Goal: Find contact information: Find contact information

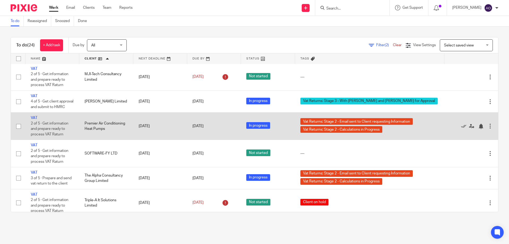
scroll to position [475, 0]
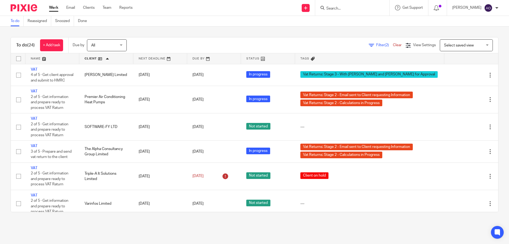
click at [212, 57] on link at bounding box center [214, 58] width 54 height 11
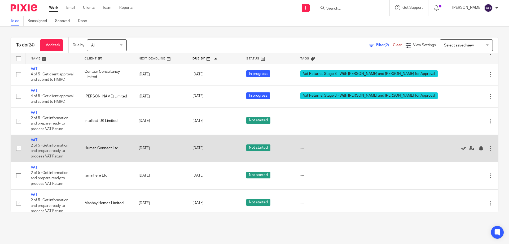
scroll to position [475, 0]
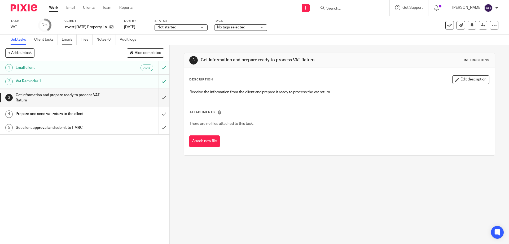
click at [68, 38] on link "Emails" at bounding box center [69, 39] width 15 height 10
click at [67, 39] on link "Emails" at bounding box center [69, 39] width 15 height 10
click at [66, 38] on link "Emails" at bounding box center [69, 39] width 15 height 10
click at [70, 39] on link "Emails" at bounding box center [69, 39] width 15 height 10
click at [65, 38] on link "Emails" at bounding box center [69, 39] width 15 height 10
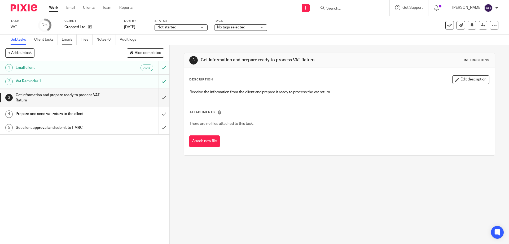
click at [69, 40] on link "Emails" at bounding box center [69, 39] width 15 height 10
click at [68, 38] on link "Emails" at bounding box center [69, 39] width 15 height 10
click at [68, 37] on link "Emails" at bounding box center [69, 39] width 15 height 10
click at [68, 38] on link "Emails" at bounding box center [69, 39] width 15 height 10
click at [67, 40] on link "Emails" at bounding box center [69, 39] width 15 height 10
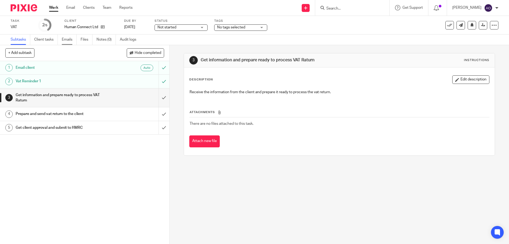
click at [67, 39] on link "Emails" at bounding box center [69, 39] width 15 height 10
click at [69, 38] on link "Emails" at bounding box center [69, 39] width 15 height 10
click at [66, 37] on link "Emails" at bounding box center [69, 39] width 15 height 10
click at [69, 38] on link "Emails" at bounding box center [69, 39] width 15 height 10
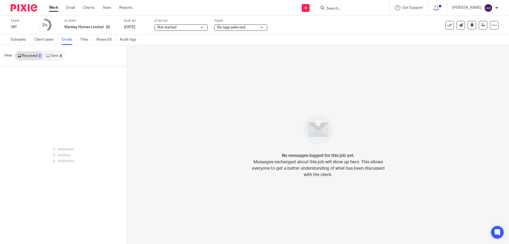
click at [55, 55] on link "Sent 4" at bounding box center [53, 55] width 21 height 8
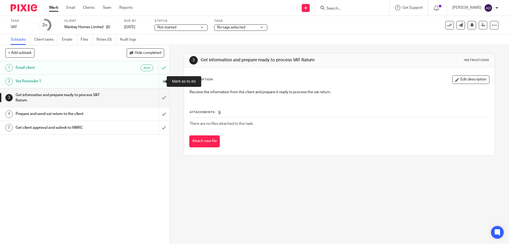
click at [158, 78] on input "submit" at bounding box center [84, 81] width 169 height 13
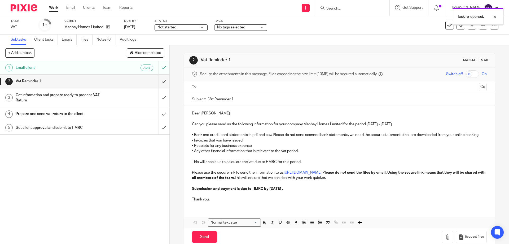
click at [215, 85] on input "text" at bounding box center [339, 87] width 275 height 6
drag, startPoint x: 230, startPoint y: 99, endPoint x: 235, endPoint y: 99, distance: 4.8
click at [235, 99] on input "Vat Reminder 1" at bounding box center [347, 100] width 278 height 12
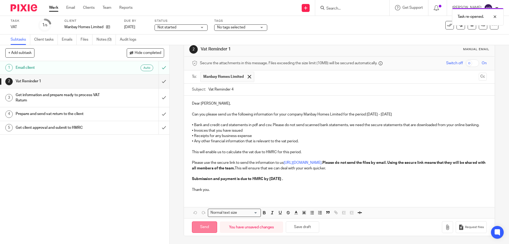
type input "Vat Reminder 4"
click at [206, 226] on input "Send" at bounding box center [204, 226] width 25 height 11
type input "Sent"
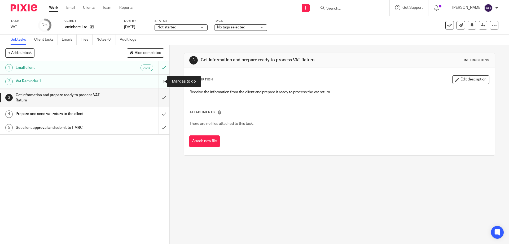
click at [159, 80] on input "submit" at bounding box center [84, 81] width 169 height 13
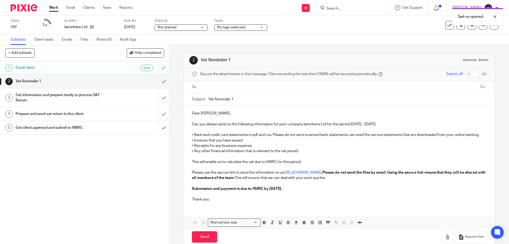
click at [226, 86] on input "text" at bounding box center [339, 87] width 275 height 6
drag, startPoint x: 230, startPoint y: 99, endPoint x: 236, endPoint y: 99, distance: 5.3
click at [236, 99] on input "Vat Reminder 1" at bounding box center [347, 100] width 278 height 12
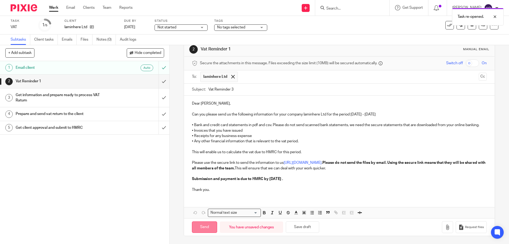
type input "Vat Reminder 3"
click at [210, 224] on input "Send" at bounding box center [204, 226] width 25 height 11
type input "Sent"
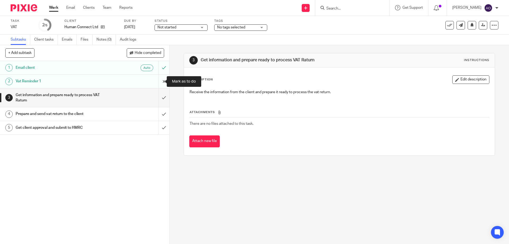
click at [159, 80] on input "submit" at bounding box center [84, 81] width 169 height 13
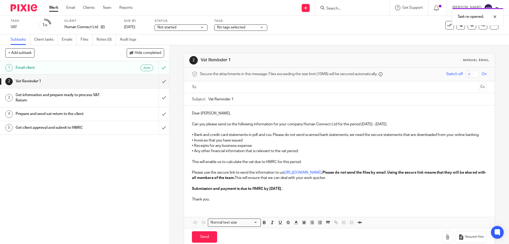
click at [244, 86] on input "text" at bounding box center [339, 87] width 275 height 6
click at [264, 87] on input "text" at bounding box center [364, 87] width 226 height 10
drag, startPoint x: 230, startPoint y: 98, endPoint x: 236, endPoint y: 98, distance: 5.6
click at [236, 98] on input "Vat Reminder 1" at bounding box center [347, 100] width 278 height 12
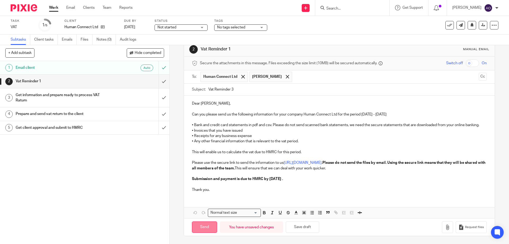
type input "Vat Reminder 3"
click at [208, 224] on input "Send" at bounding box center [204, 226] width 25 height 11
type input "Sent"
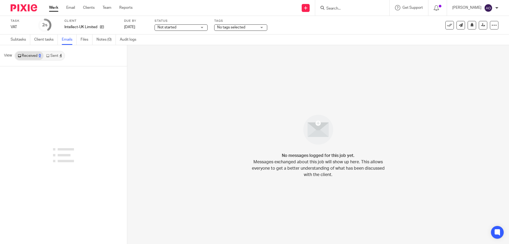
click at [53, 55] on link "Sent 4" at bounding box center [53, 55] width 21 height 8
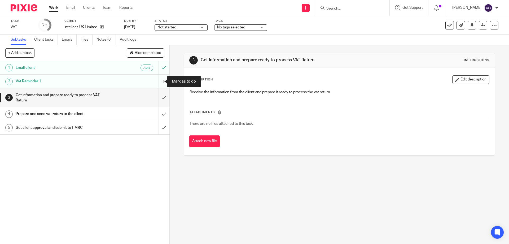
click at [158, 80] on input "submit" at bounding box center [84, 81] width 169 height 13
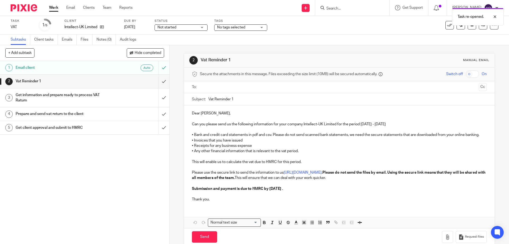
click at [225, 86] on input "text" at bounding box center [339, 87] width 275 height 6
click at [233, 99] on input "Vat Reminder1" at bounding box center [347, 100] width 278 height 12
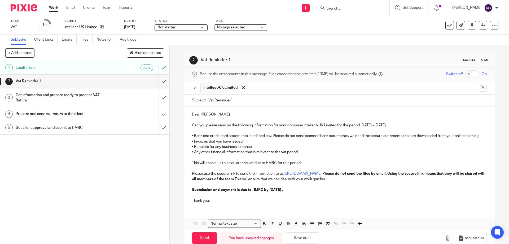
drag, startPoint x: 230, startPoint y: 99, endPoint x: 235, endPoint y: 98, distance: 5.0
click at [235, 98] on input "Vat Reminder1" at bounding box center [347, 100] width 278 height 12
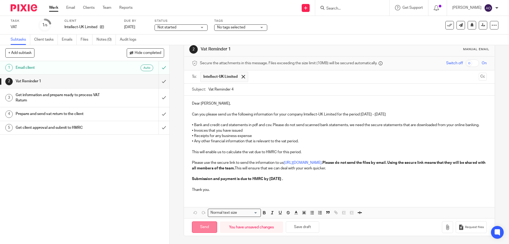
type input "Vat Reminder 4"
click at [206, 224] on input "Send" at bounding box center [204, 226] width 25 height 11
type input "Sent"
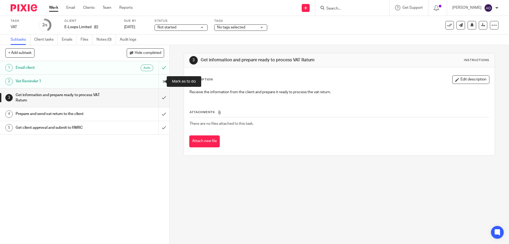
click at [159, 80] on input "submit" at bounding box center [84, 81] width 169 height 13
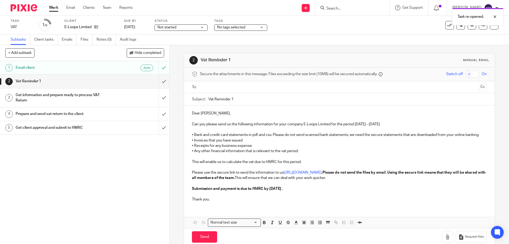
click at [213, 87] on input "text" at bounding box center [339, 87] width 275 height 6
click at [233, 99] on input "Vat Reminder 1" at bounding box center [347, 100] width 278 height 12
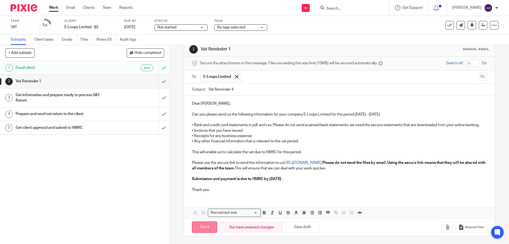
type input "Vat Reminder 4"
click at [205, 225] on input "Send" at bounding box center [204, 226] width 25 height 11
type input "Sent"
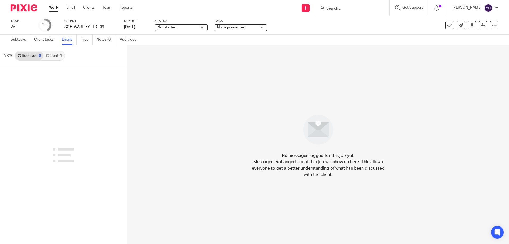
click at [55, 53] on link "Sent 4" at bounding box center [53, 55] width 21 height 8
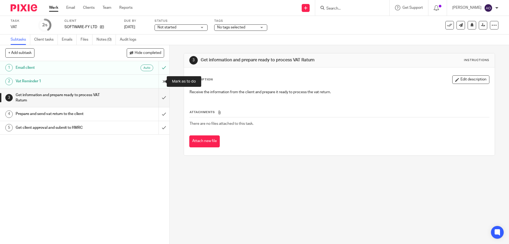
click at [157, 80] on input "submit" at bounding box center [84, 81] width 169 height 13
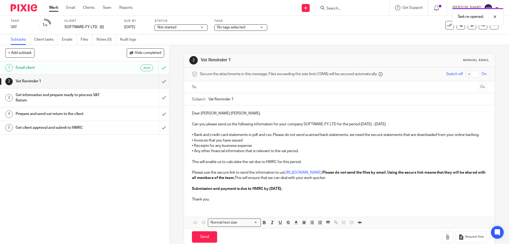
click at [218, 86] on input "text" at bounding box center [339, 87] width 275 height 6
drag, startPoint x: 230, startPoint y: 98, endPoint x: 238, endPoint y: 98, distance: 7.4
click at [238, 98] on input "Vat Reminder 1" at bounding box center [347, 100] width 278 height 12
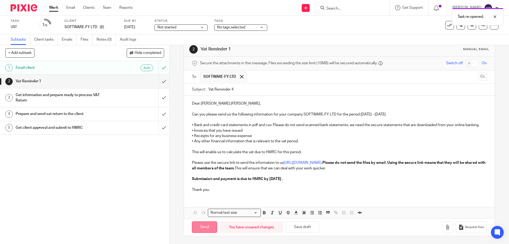
type input "Vat Reminder 4"
click at [207, 225] on input "Send" at bounding box center [204, 226] width 25 height 11
type input "Sent"
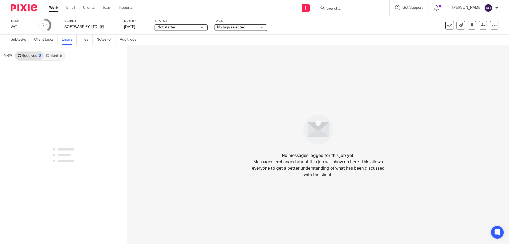
click at [53, 54] on link "Sent 5" at bounding box center [53, 55] width 21 height 8
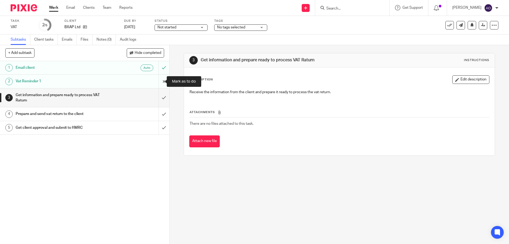
click at [160, 79] on input "submit" at bounding box center [84, 81] width 169 height 13
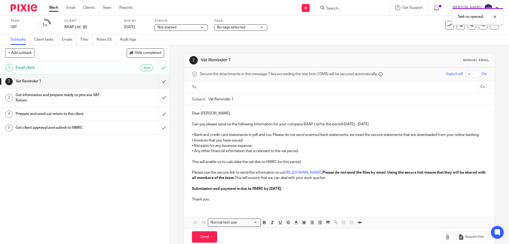
click at [221, 88] on input "text" at bounding box center [339, 87] width 275 height 6
drag, startPoint x: 231, startPoint y: 99, endPoint x: 237, endPoint y: 98, distance: 6.1
click at [237, 98] on input "Vat Reminder 1" at bounding box center [347, 100] width 278 height 12
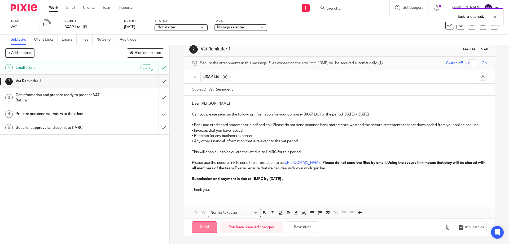
type input "Vat Reminder 3"
click at [205, 224] on input "Send" at bounding box center [204, 226] width 25 height 11
type input "Sent"
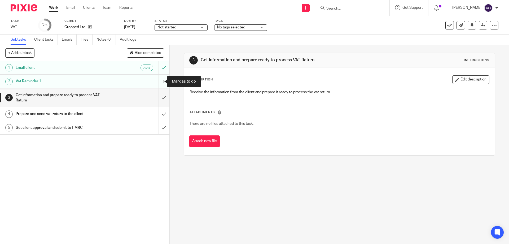
click at [158, 81] on input "submit" at bounding box center [84, 81] width 169 height 13
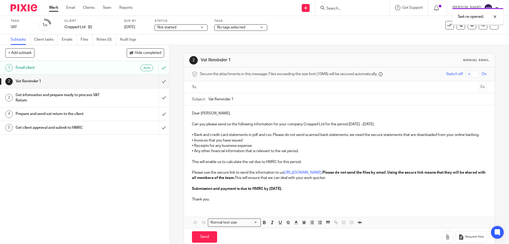
click at [223, 87] on input "text" at bounding box center [339, 87] width 275 height 6
drag, startPoint x: 231, startPoint y: 99, endPoint x: 234, endPoint y: 99, distance: 3.4
click at [234, 99] on input "Vat Reminder 1" at bounding box center [347, 100] width 278 height 12
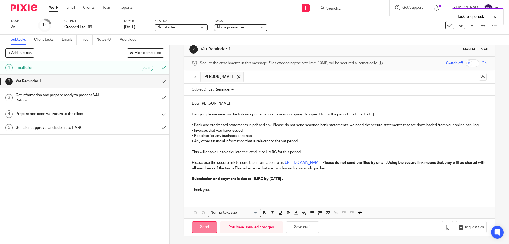
type input "Vat Reminder 4"
click at [208, 223] on input "Send" at bounding box center [204, 226] width 25 height 11
type input "Sent"
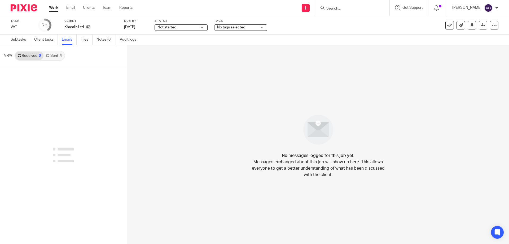
click at [51, 56] on link "Sent 4" at bounding box center [53, 55] width 21 height 8
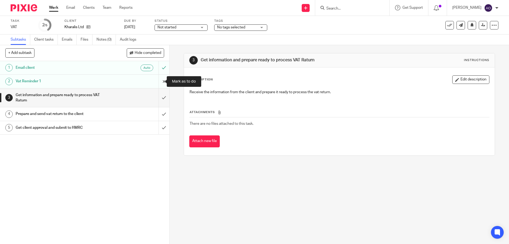
click at [158, 80] on input "submit" at bounding box center [84, 81] width 169 height 13
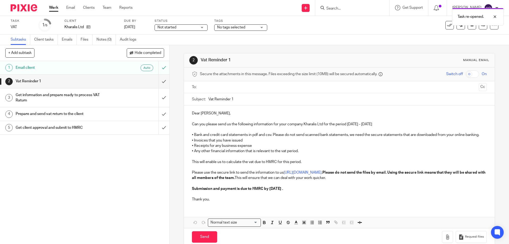
click at [211, 86] on input "text" at bounding box center [339, 87] width 275 height 6
drag, startPoint x: 230, startPoint y: 99, endPoint x: 234, endPoint y: 98, distance: 4.0
click at [234, 98] on input "Vat Reminder 1" at bounding box center [347, 100] width 278 height 12
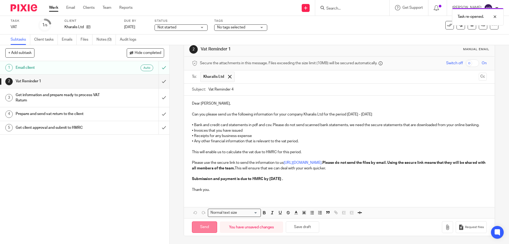
type input "Vat Reminder 4"
click at [208, 223] on input "Send" at bounding box center [204, 226] width 25 height 11
type input "Sent"
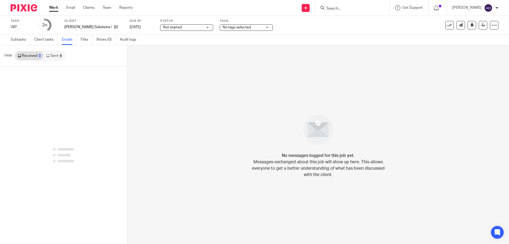
click at [49, 55] on icon at bounding box center [47, 55] width 3 height 3
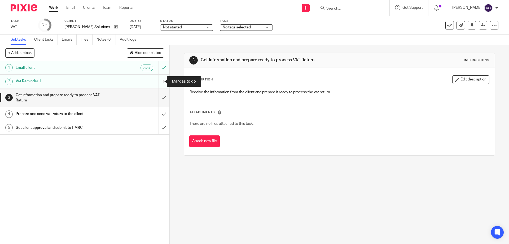
click at [157, 78] on input "submit" at bounding box center [84, 81] width 169 height 13
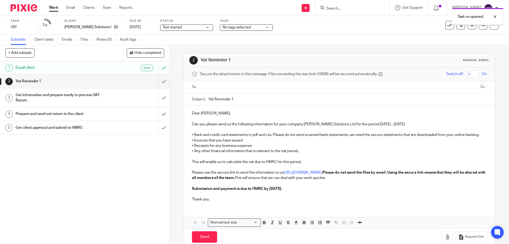
click at [230, 87] on input "text" at bounding box center [339, 87] width 275 height 6
drag, startPoint x: 231, startPoint y: 98, endPoint x: 239, endPoint y: 98, distance: 8.5
click at [239, 98] on input "Vat Reminder 1" at bounding box center [347, 100] width 278 height 12
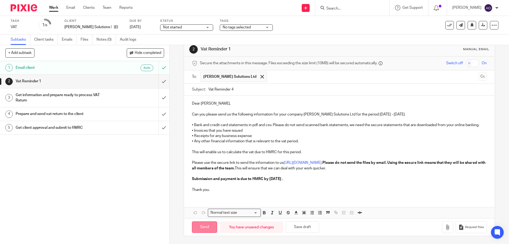
type input "Vat Reminder 4"
click at [206, 223] on input "Send" at bounding box center [204, 226] width 25 height 11
type input "Sent"
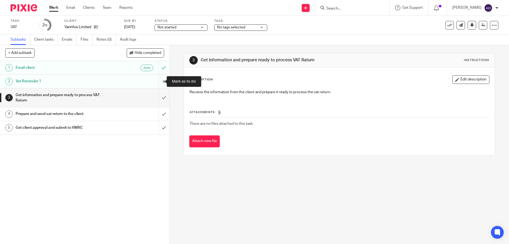
click at [159, 80] on input "submit" at bounding box center [84, 81] width 169 height 13
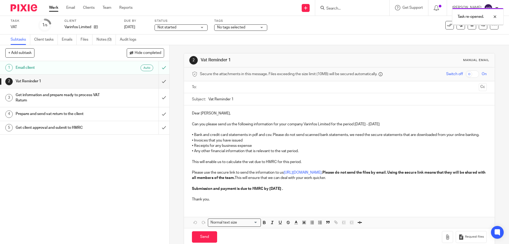
click at [238, 85] on input "text" at bounding box center [339, 87] width 275 height 6
drag, startPoint x: 230, startPoint y: 99, endPoint x: 236, endPoint y: 99, distance: 5.8
click at [236, 99] on input "Vat Reminder 1" at bounding box center [347, 100] width 278 height 12
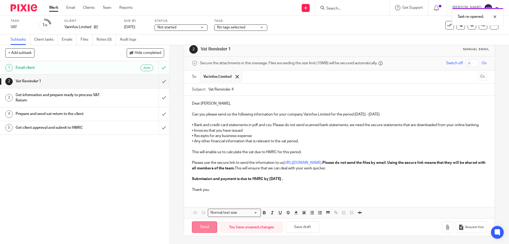
type input "Vat Reminder 4"
click at [212, 224] on input "Send" at bounding box center [204, 226] width 25 height 11
type input "Sent"
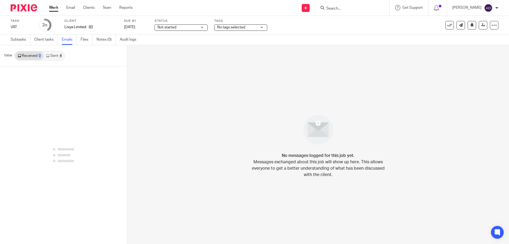
click at [51, 55] on link "Sent 4" at bounding box center [53, 55] width 21 height 8
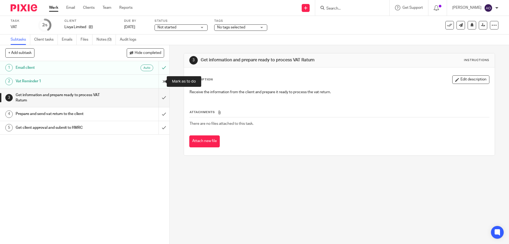
click at [157, 81] on input "submit" at bounding box center [84, 81] width 169 height 13
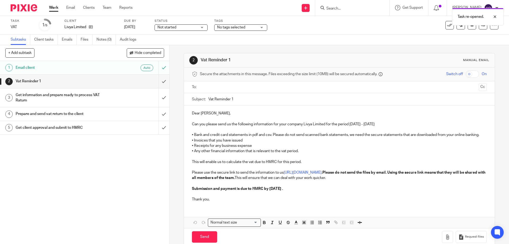
click at [209, 87] on input "text" at bounding box center [339, 87] width 275 height 6
drag, startPoint x: 230, startPoint y: 99, endPoint x: 237, endPoint y: 99, distance: 6.6
click at [237, 99] on input "Vat Reminder 1" at bounding box center [347, 100] width 278 height 12
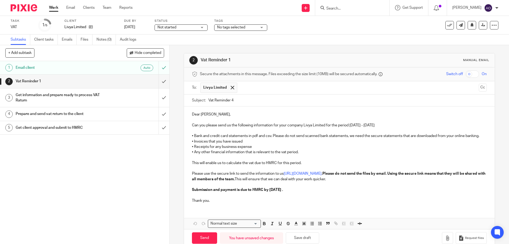
scroll to position [16, 0]
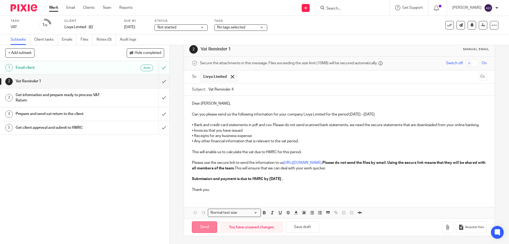
type input "Vat Reminder 4"
drag, startPoint x: 197, startPoint y: 225, endPoint x: 243, endPoint y: 124, distance: 111.2
click at [197, 225] on input "Send" at bounding box center [204, 226] width 25 height 11
type input "Sent"
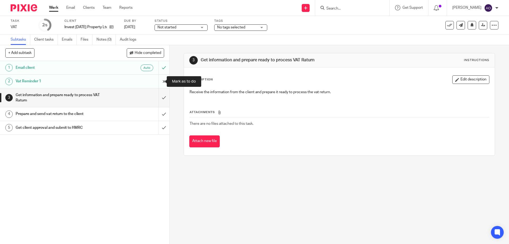
click at [159, 82] on input "submit" at bounding box center [84, 81] width 169 height 13
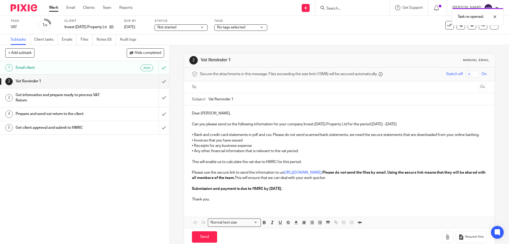
click at [217, 84] on input "text" at bounding box center [339, 87] width 275 height 6
click at [230, 98] on input "Vat Reminder 1" at bounding box center [347, 100] width 278 height 12
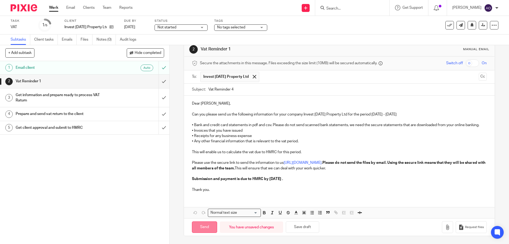
type input "Vat Reminder 4"
click at [203, 223] on input "Send" at bounding box center [204, 226] width 25 height 11
type input "Sent"
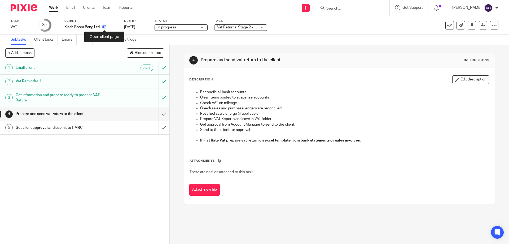
click at [103, 26] on icon at bounding box center [104, 27] width 4 height 4
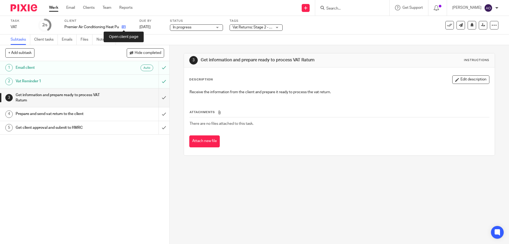
click at [123, 26] on icon at bounding box center [124, 27] width 4 height 4
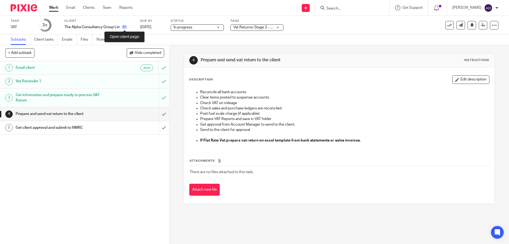
click at [124, 27] on icon at bounding box center [125, 27] width 4 height 4
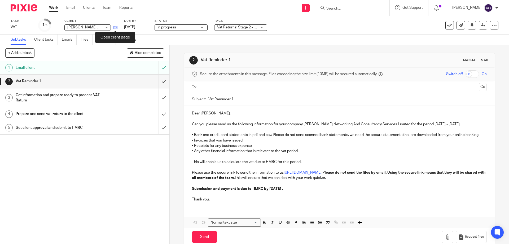
click at [116, 27] on icon at bounding box center [116, 27] width 4 height 4
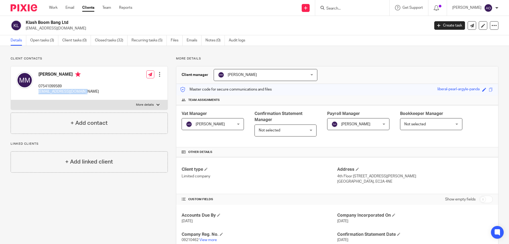
drag, startPoint x: 86, startPoint y: 91, endPoint x: 38, endPoint y: 90, distance: 48.0
click at [38, 90] on div "Mihai Meirosu 07541099589 hello@klashboombang.com Edit contact Create client fr…" at bounding box center [89, 83] width 157 height 34
copy p "hello@klashboombang.com"
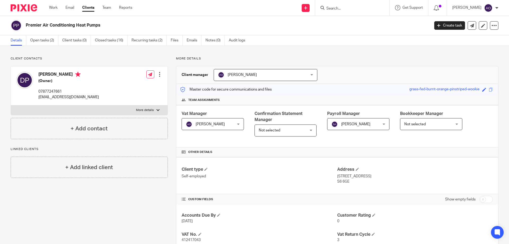
drag, startPoint x: 121, startPoint y: 98, endPoint x: 38, endPoint y: 97, distance: 83.3
click at [38, 97] on div "Darrel Patrick (Owner) 07877247661 darrell@premierairconditioningheatpumps.co.u…" at bounding box center [89, 85] width 157 height 39
copy p "darrell@premierairconditioningheatpumps.co.uk"
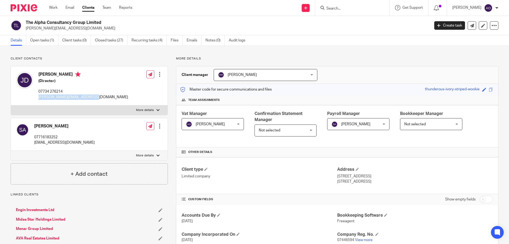
drag, startPoint x: 94, startPoint y: 97, endPoint x: 37, endPoint y: 97, distance: 57.6
click at [37, 97] on div "[PERSON_NAME] (Director) 07734 276214 [PERSON_NAME][EMAIL_ADDRESS][DOMAIN_NAME]…" at bounding box center [89, 85] width 157 height 39
copy p "javeed@alpha7consultancy.com"
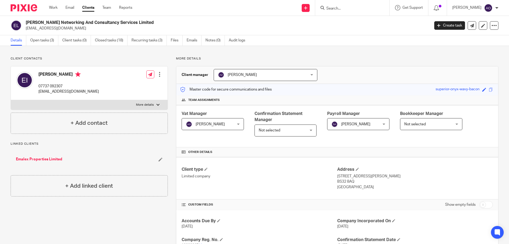
drag, startPoint x: 110, startPoint y: 92, endPoint x: 37, endPoint y: 90, distance: 73.0
click at [37, 90] on div "Emeka Ibeto 07737 092307 elinetworkingandconsultancy@gmail.com Edit contact Cre…" at bounding box center [89, 83] width 157 height 34
copy p "elinetworkingandconsultancy@gmail.com"
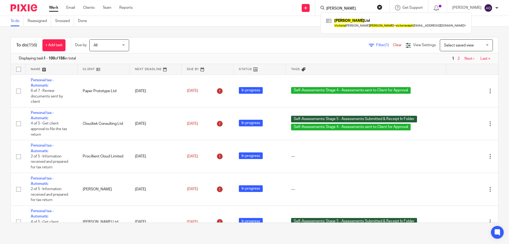
type input "victoria ralph"
click button "submit" at bounding box center [0, 0] width 0 height 0
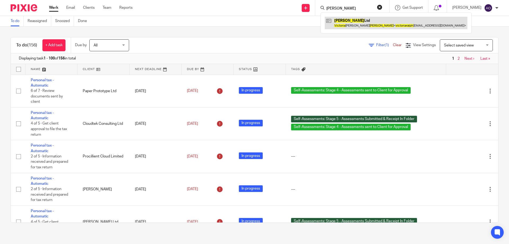
click at [350, 20] on link at bounding box center [396, 23] width 143 height 12
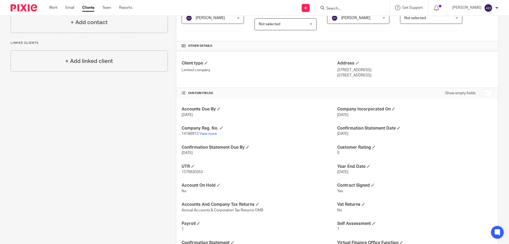
scroll to position [133, 0]
